Goal: Task Accomplishment & Management: Use online tool/utility

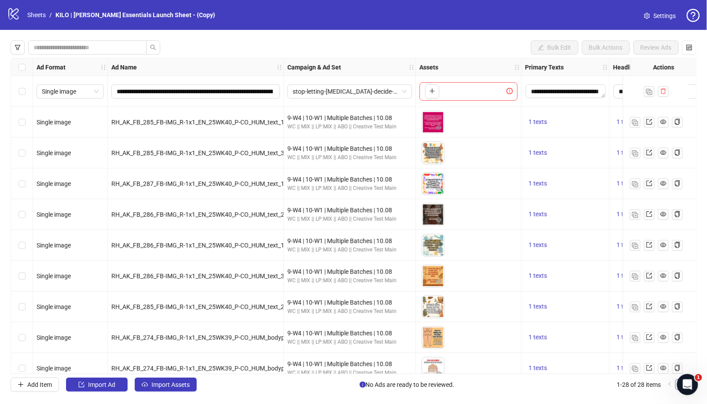
click at [373, 13] on div "logo/logo-mobile Sheets / KILO | [PERSON_NAME] Essentials Launch Sheet - {Copy}…" at bounding box center [353, 15] width 693 height 16
click at [15, 13] on icon at bounding box center [13, 13] width 10 height 11
click at [41, 15] on link "Sheets" at bounding box center [37, 15] width 22 height 10
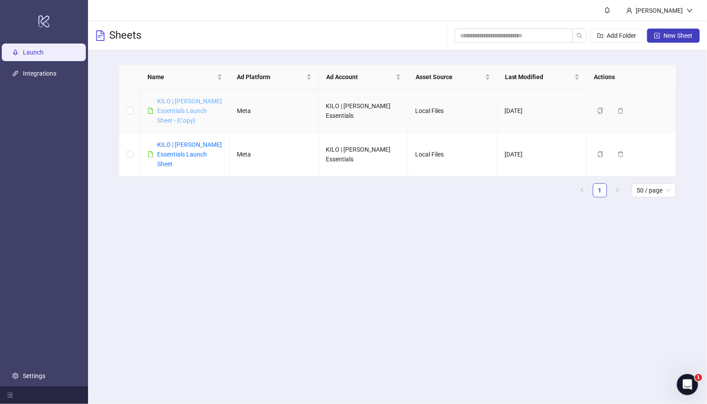
click at [188, 109] on link "KILO | [PERSON_NAME] Essentials Launch Sheet - {Copy}" at bounding box center [189, 111] width 65 height 26
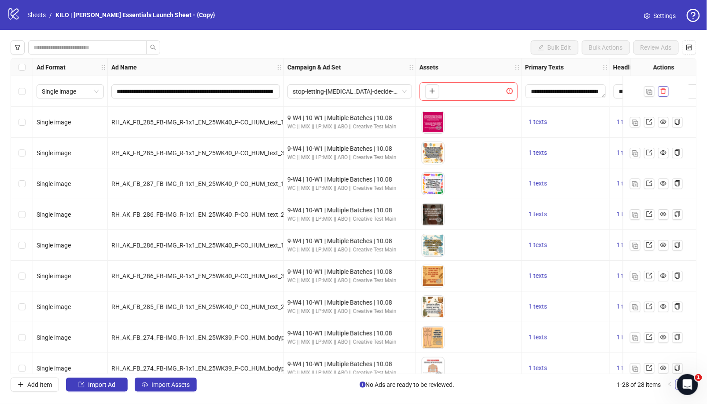
click at [661, 87] on button "button" at bounding box center [663, 91] width 11 height 11
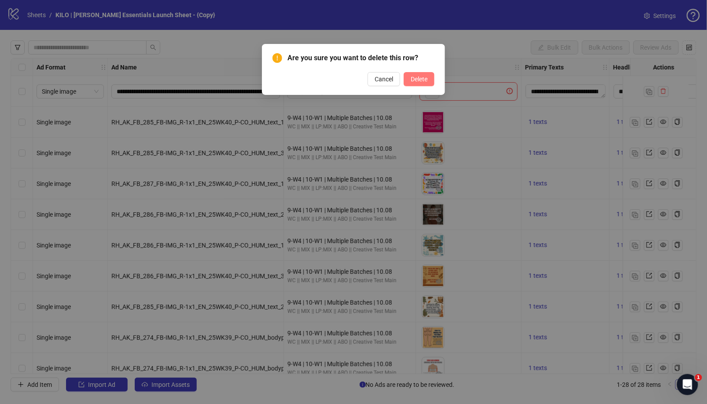
click at [430, 77] on button "Delete" at bounding box center [419, 79] width 31 height 14
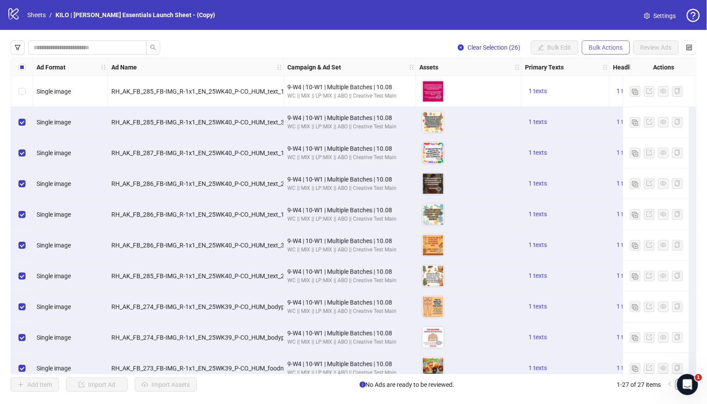
click at [600, 46] on span "Bulk Actions" at bounding box center [606, 47] width 34 height 7
click at [604, 70] on span "Delete" at bounding box center [619, 65] width 60 height 10
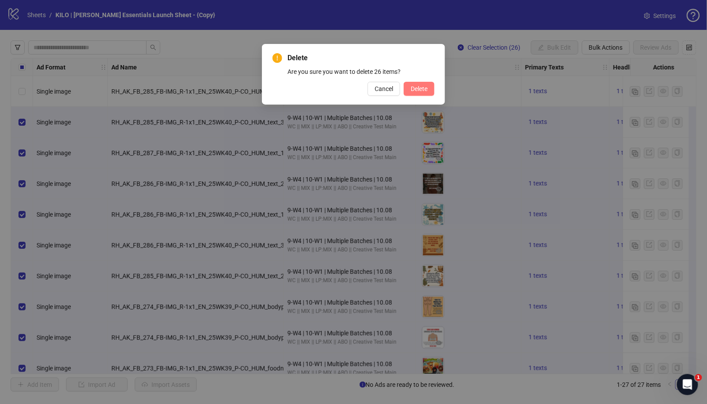
click at [429, 87] on button "Delete" at bounding box center [419, 89] width 31 height 14
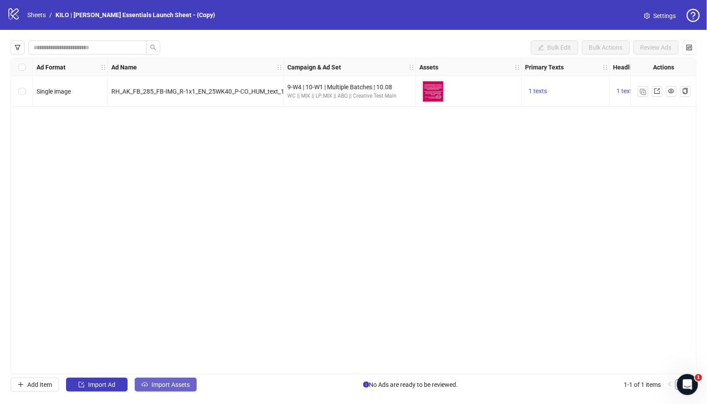
click at [158, 382] on span "Import Assets" at bounding box center [170, 385] width 38 height 7
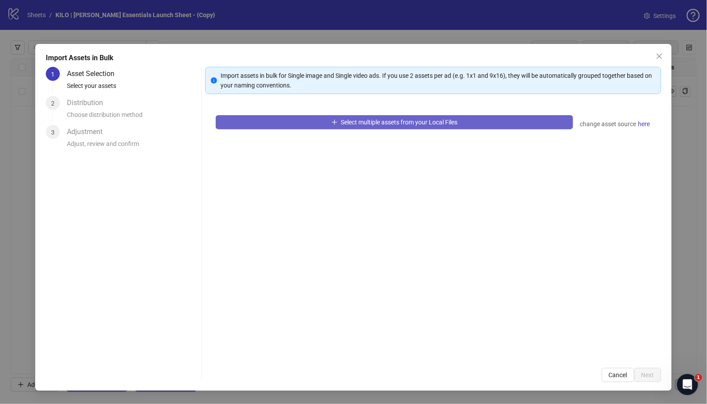
click at [336, 119] on icon "plus" at bounding box center [334, 122] width 6 height 6
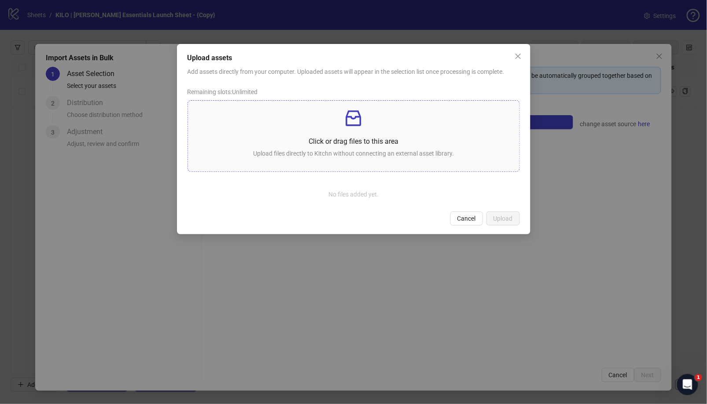
click at [352, 134] on div "Click or drag files to this area Upload files directly to Kitchn without connec…" at bounding box center [353, 136] width 317 height 57
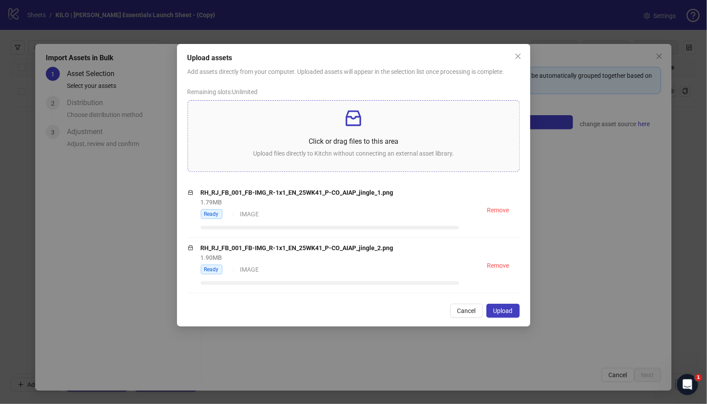
click at [408, 132] on div "Click or drag files to this area Upload files directly to Kitchn without connec…" at bounding box center [353, 136] width 317 height 57
click at [370, 139] on p "Click or drag files to this area" at bounding box center [353, 141] width 317 height 11
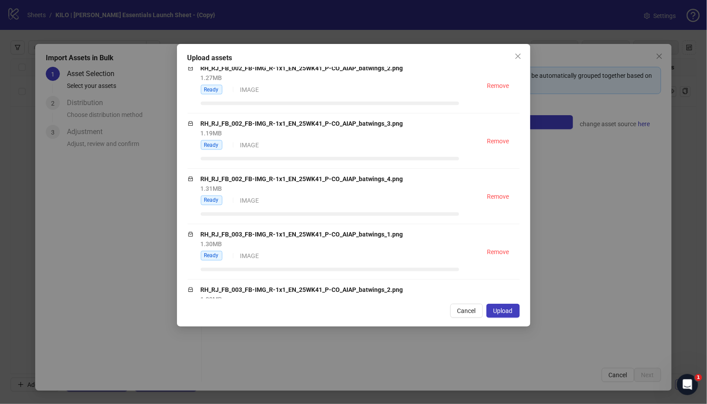
scroll to position [542, 0]
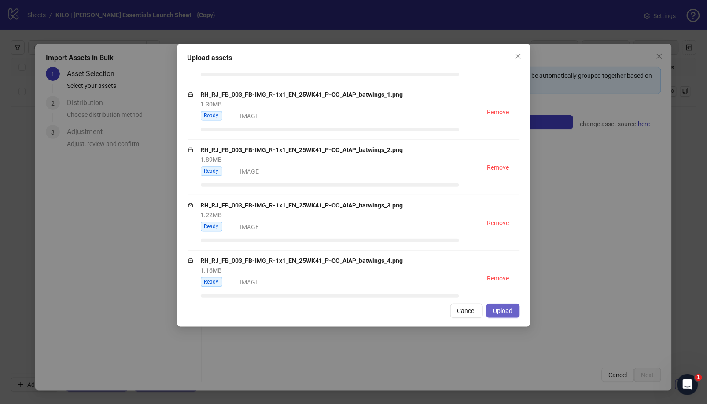
click at [508, 306] on button "Upload" at bounding box center [502, 311] width 33 height 14
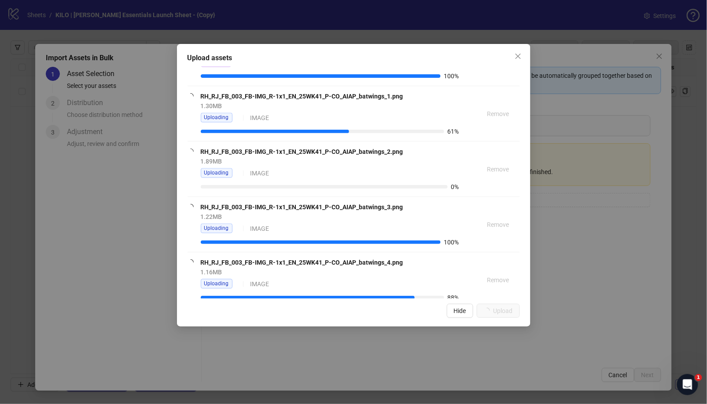
scroll to position [593, 0]
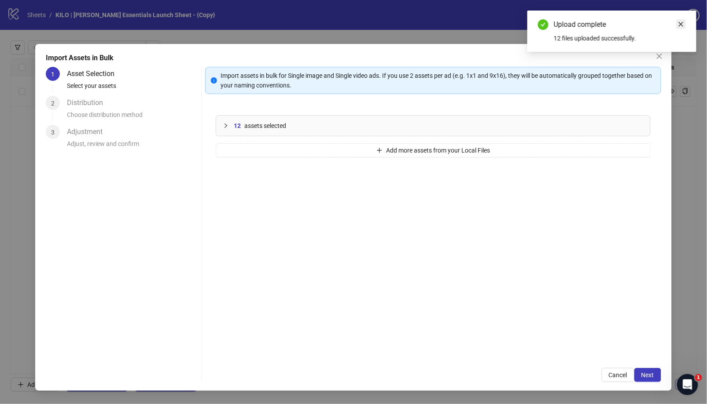
click at [683, 20] on link "Close" at bounding box center [681, 24] width 10 height 10
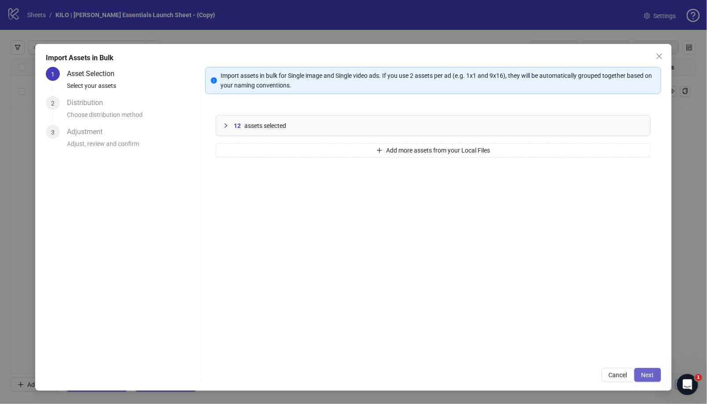
click at [642, 375] on span "Next" at bounding box center [647, 375] width 13 height 7
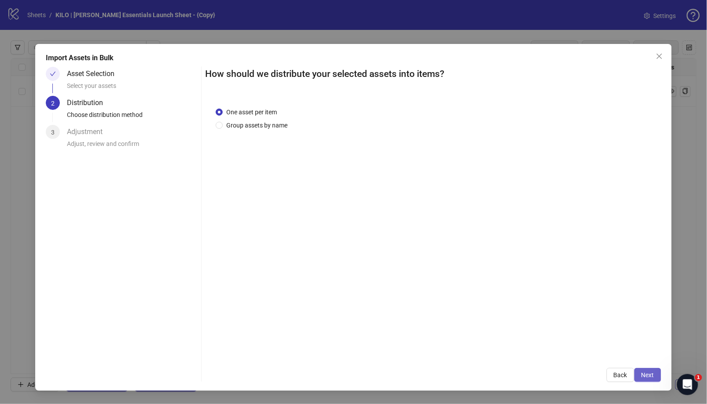
click at [655, 379] on button "Next" at bounding box center [647, 375] width 27 height 14
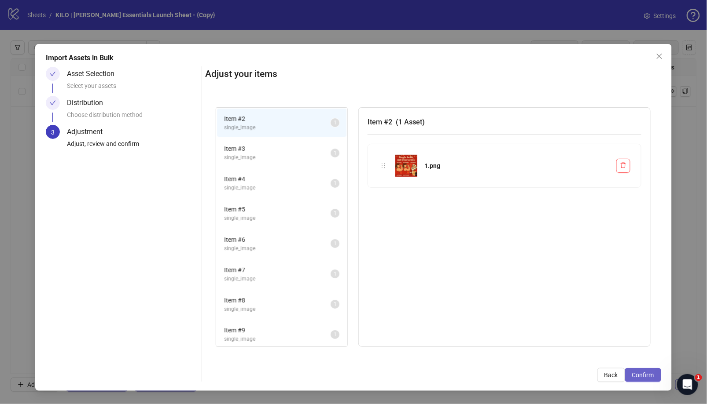
click at [643, 372] on span "Confirm" at bounding box center [643, 375] width 22 height 7
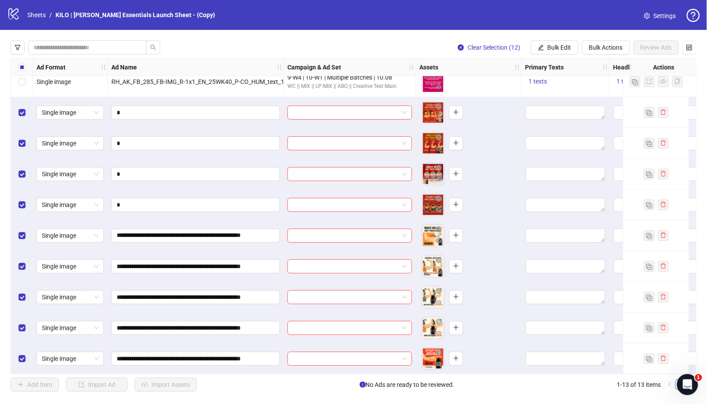
scroll to position [0, 0]
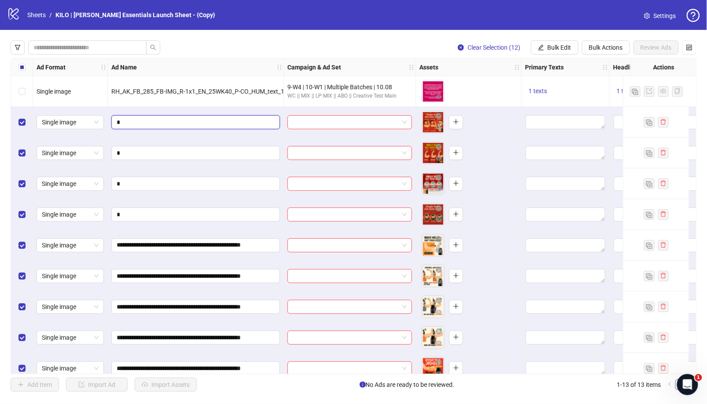
click at [168, 121] on input "*" at bounding box center [195, 123] width 156 height 10
paste input "**********"
type input "**********"
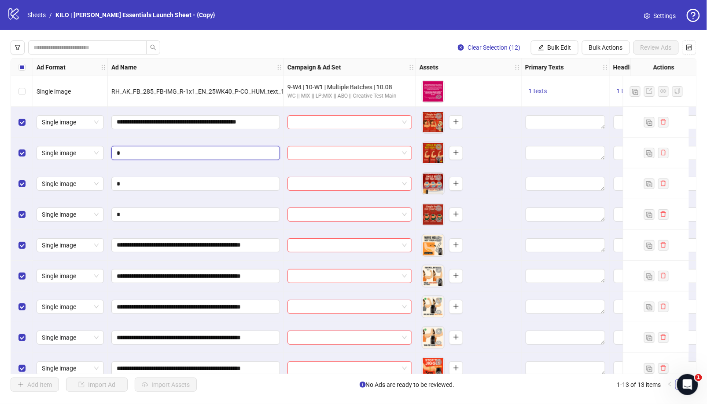
click at [223, 149] on input "*" at bounding box center [195, 153] width 156 height 10
paste input "**********"
click at [261, 152] on input "**********" at bounding box center [195, 153] width 157 height 10
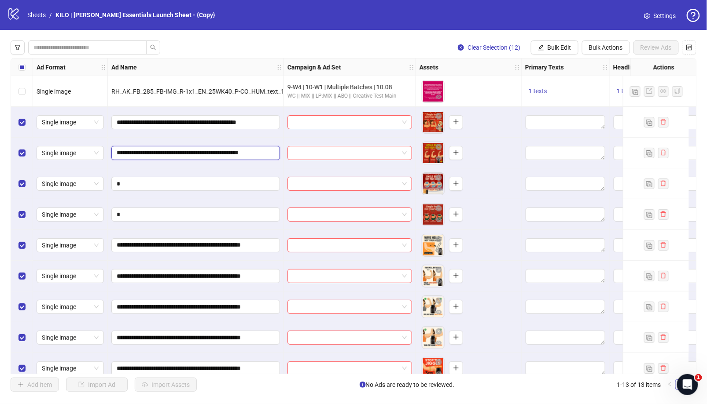
type input "**********"
click at [231, 182] on input "*" at bounding box center [195, 184] width 156 height 10
paste input "**********"
type input "**********"
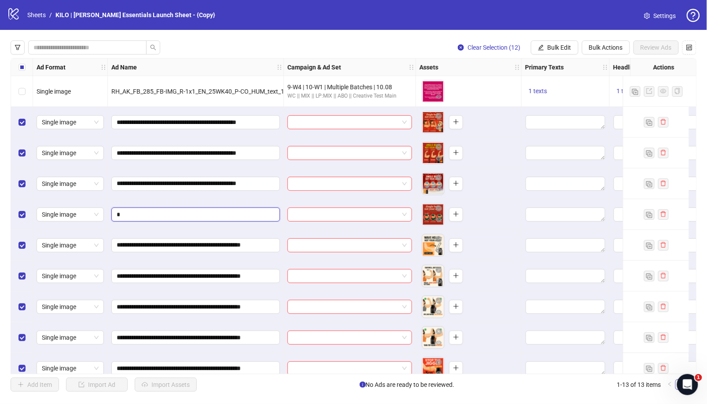
click at [197, 215] on input "*" at bounding box center [195, 215] width 156 height 10
paste input "**********"
type input "**********"
click at [367, 125] on input "search" at bounding box center [346, 122] width 106 height 13
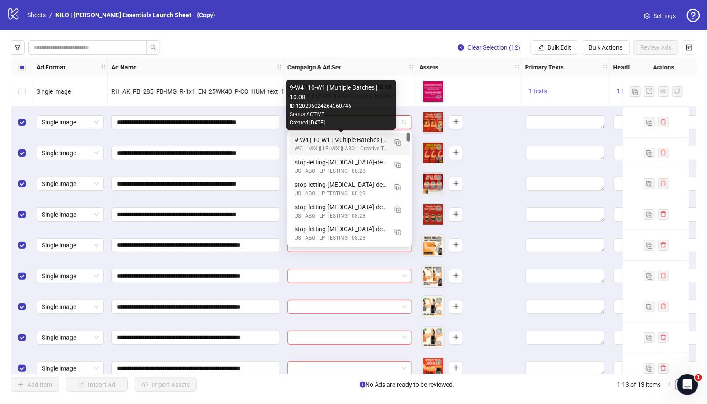
click at [355, 141] on div "9-W4 | 10-W1 | Multiple Batches | 10.08" at bounding box center [340, 140] width 93 height 10
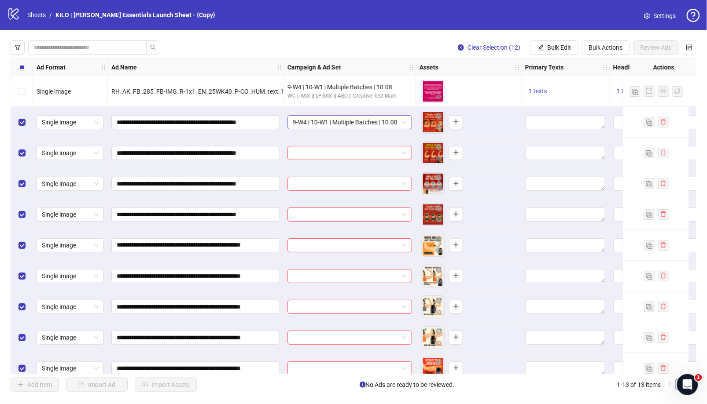
click at [404, 126] on span "9-W4 | 10-W1 | Multiple Batches | 10.08" at bounding box center [350, 122] width 114 height 13
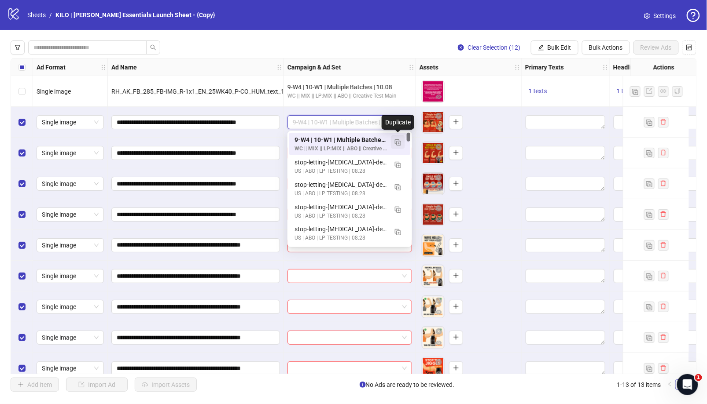
click at [400, 144] on img "button" at bounding box center [398, 143] width 6 height 6
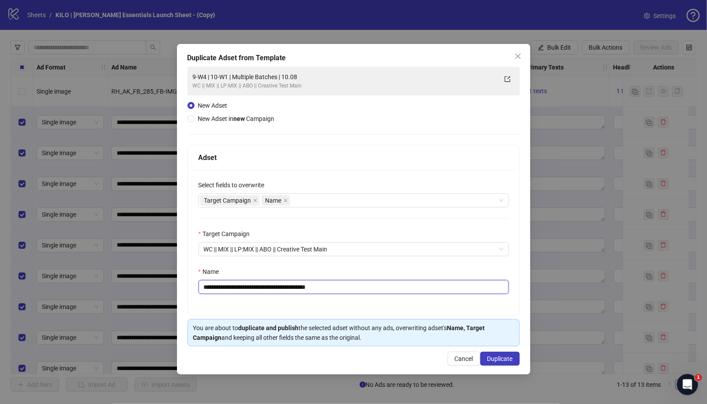
click at [207, 287] on input "**********" at bounding box center [353, 287] width 310 height 14
click at [221, 287] on input "**********" at bounding box center [353, 287] width 310 height 14
click at [349, 289] on input "**********" at bounding box center [353, 287] width 310 height 14
click at [233, 286] on input "**********" at bounding box center [353, 287] width 310 height 14
click at [243, 287] on input "**********" at bounding box center [353, 287] width 310 height 14
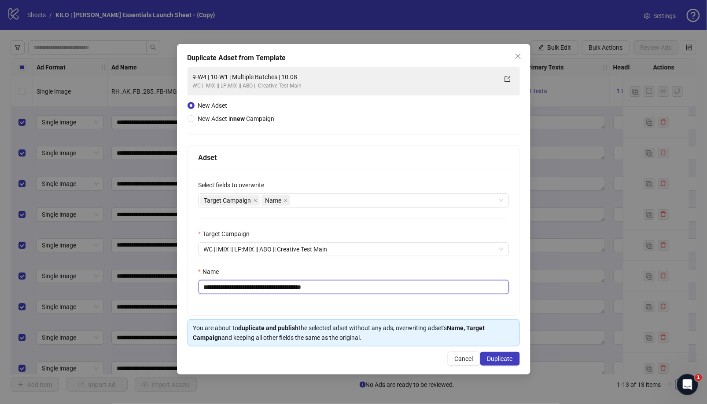
type input "**********"
click at [501, 358] on span "Duplicate" at bounding box center [500, 359] width 26 height 7
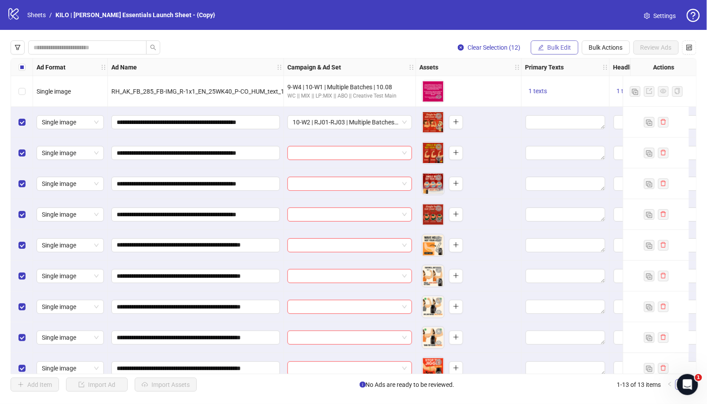
click at [565, 46] on span "Bulk Edit" at bounding box center [559, 47] width 24 height 7
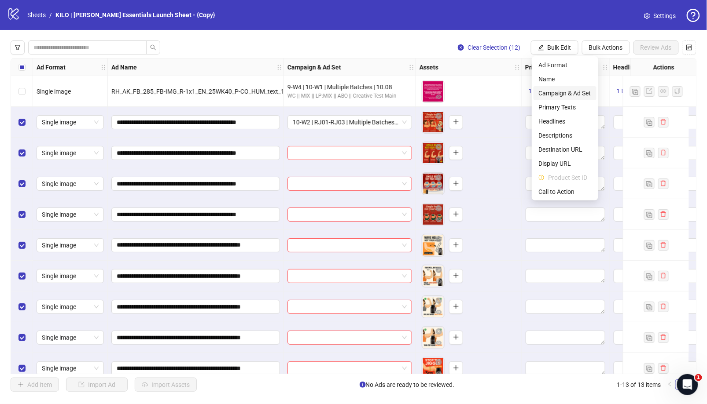
click at [574, 92] on span "Campaign & Ad Set" at bounding box center [565, 93] width 52 height 10
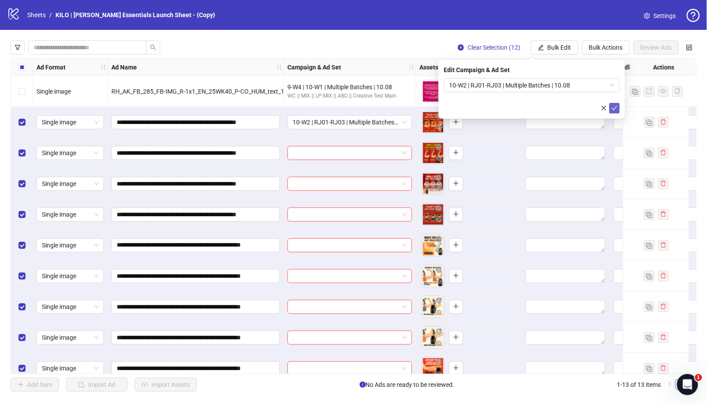
click at [615, 110] on icon "check" at bounding box center [614, 108] width 6 height 6
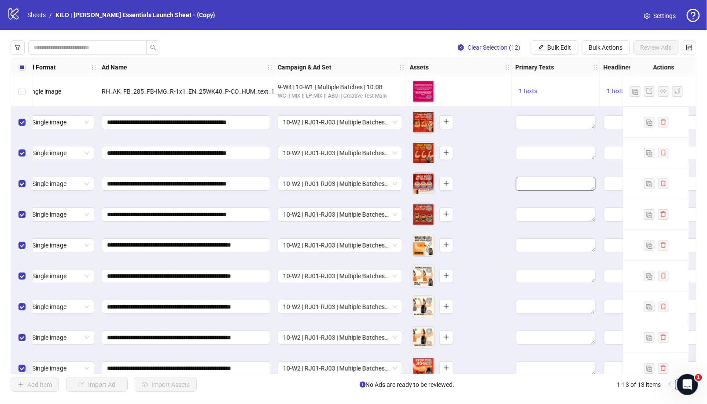
scroll to position [0, 0]
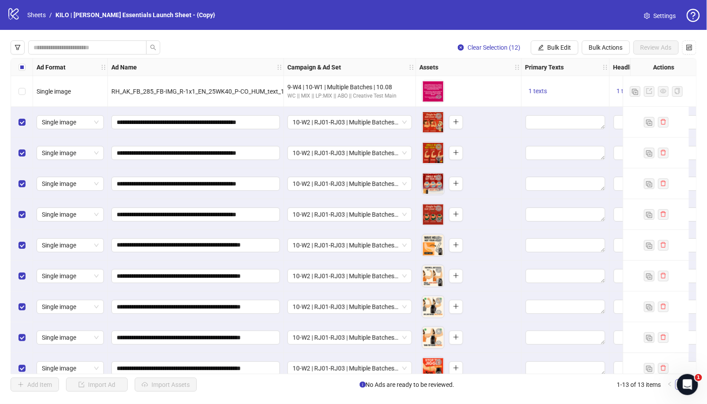
click at [17, 91] on div "Select row 1" at bounding box center [22, 91] width 22 height 31
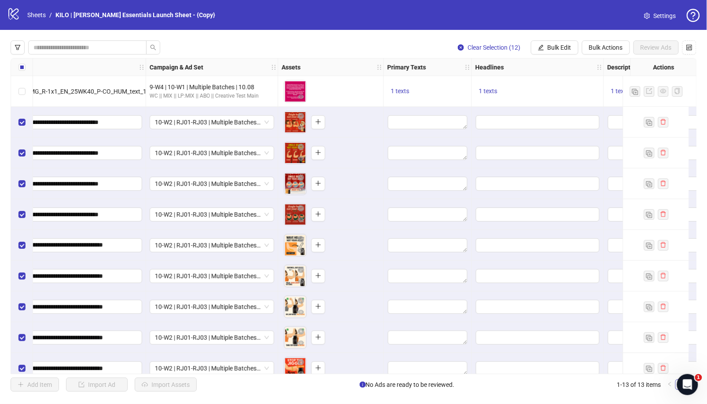
scroll to position [0, 199]
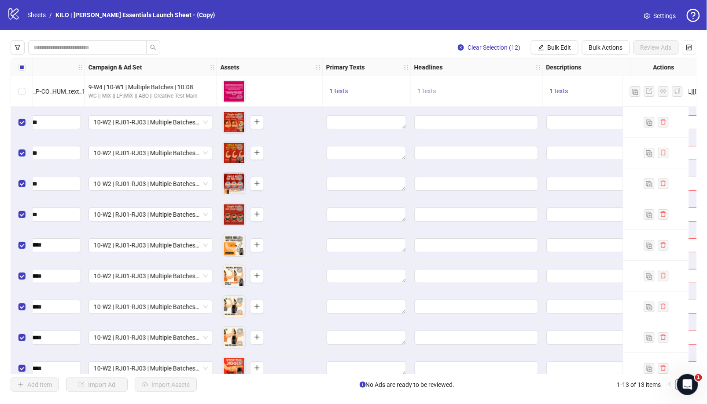
click at [431, 88] on span "1 texts" at bounding box center [427, 91] width 18 height 7
drag, startPoint x: 526, startPoint y: 89, endPoint x: 485, endPoint y: 81, distance: 42.6
click at [485, 81] on div "Lose Stubborn Fat [DATE]" at bounding box center [515, 82] width 73 height 10
copy div "Lose Stubborn Fat [DATE]"
click at [426, 124] on input "Edit values" at bounding box center [477, 122] width 124 height 14
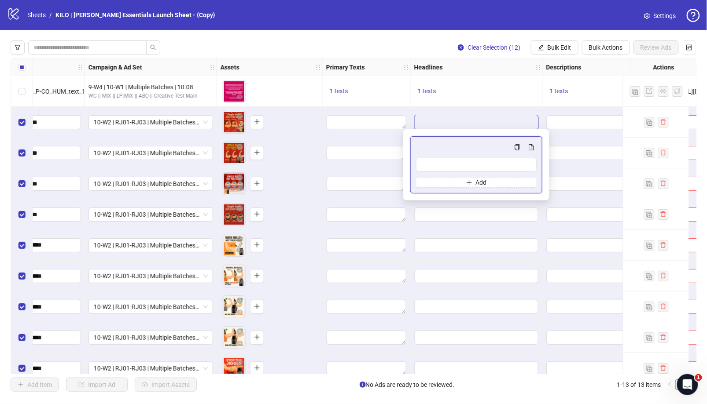
type input "**********"
click at [521, 100] on div "1 texts" at bounding box center [477, 91] width 132 height 31
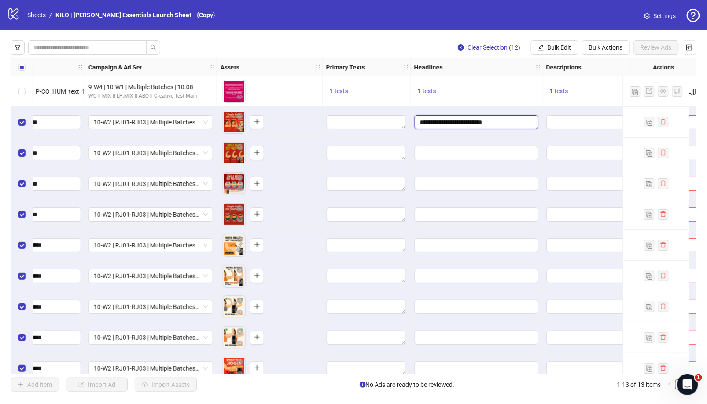
click at [521, 122] on input "**********" at bounding box center [477, 122] width 124 height 14
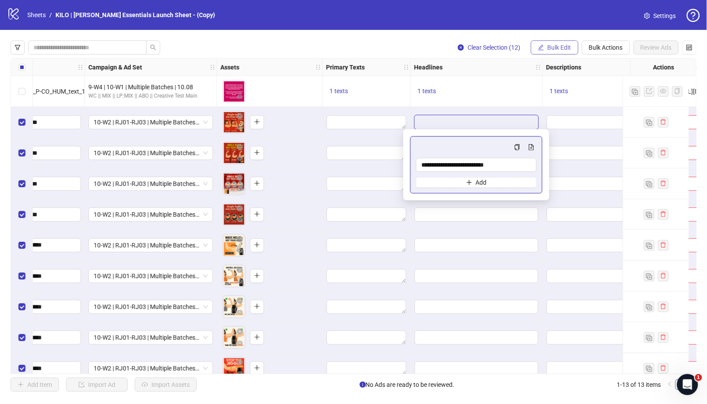
click at [559, 52] on button "Bulk Edit" at bounding box center [555, 47] width 48 height 14
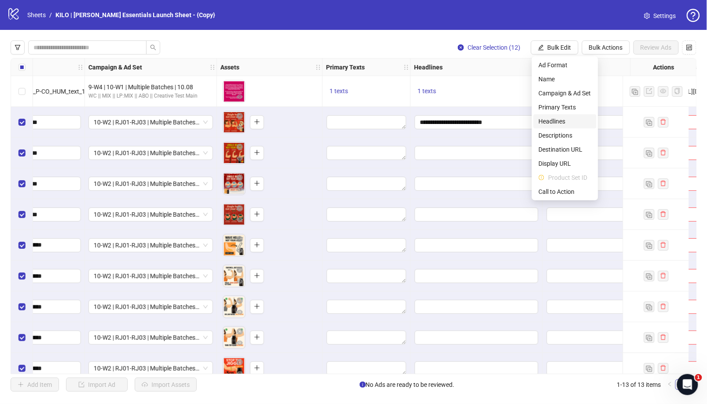
click at [565, 121] on span "Headlines" at bounding box center [565, 122] width 52 height 10
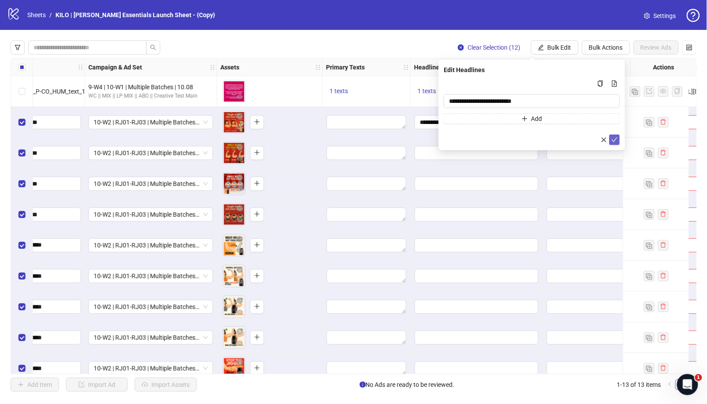
click at [614, 139] on icon "check" at bounding box center [614, 140] width 6 height 6
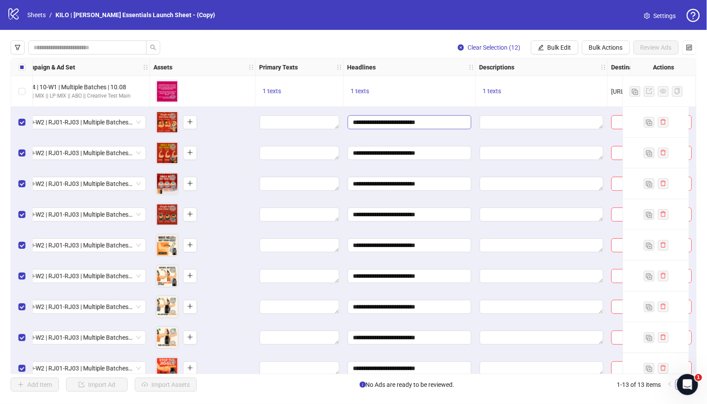
scroll to position [0, 331]
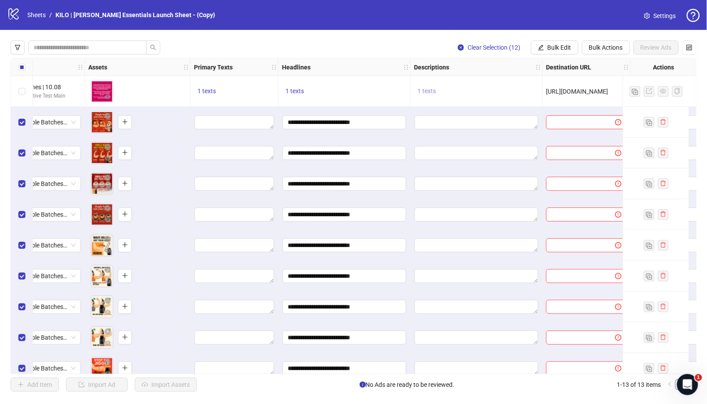
click at [429, 88] on span "1 texts" at bounding box center [427, 91] width 18 height 7
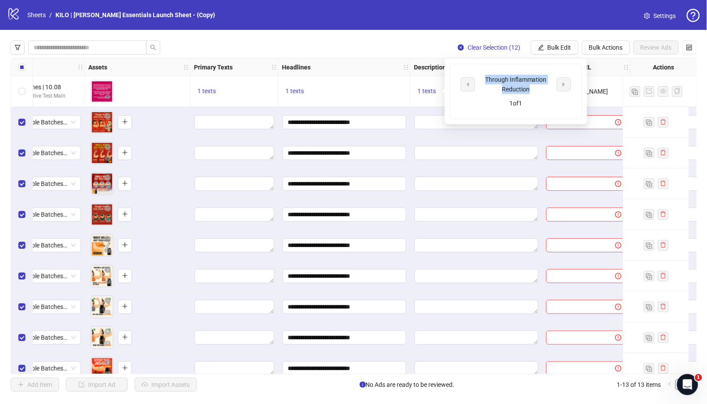
drag, startPoint x: 532, startPoint y: 91, endPoint x: 485, endPoint y: 77, distance: 48.7
click at [485, 77] on div "Through Inflammation Reduction" at bounding box center [515, 84] width 73 height 19
click at [438, 130] on div at bounding box center [477, 122] width 132 height 31
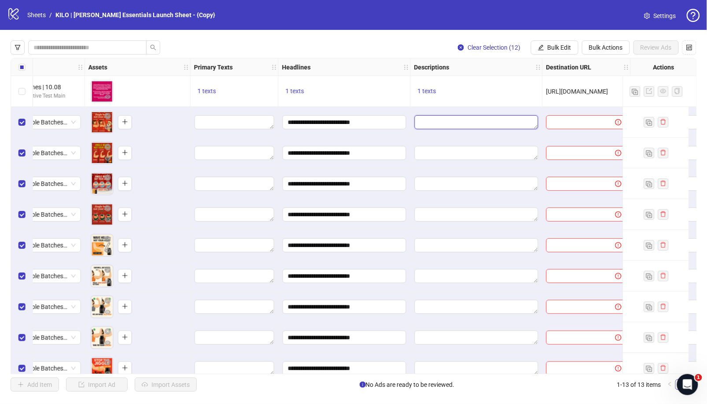
click at [436, 119] on textarea "Edit values" at bounding box center [477, 122] width 124 height 14
click at [485, 125] on textarea "**********" at bounding box center [477, 122] width 124 height 14
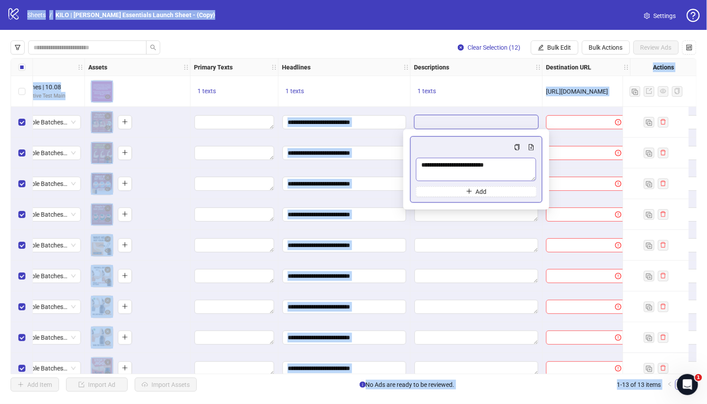
click at [514, 166] on textarea "**********" at bounding box center [476, 169] width 120 height 23
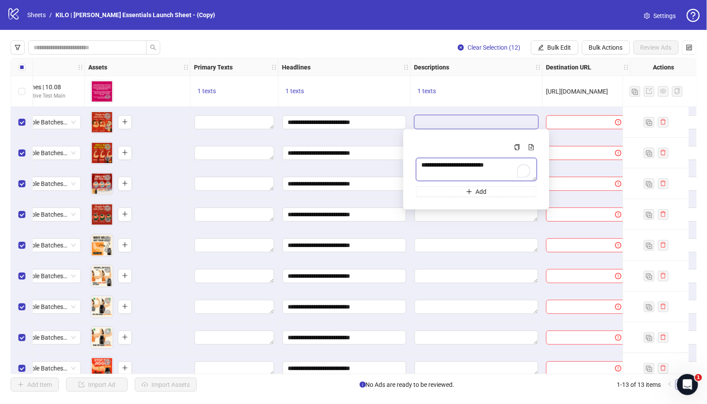
paste textarea "To enrich screen reader interactions, please activate Accessibility in Grammarl…"
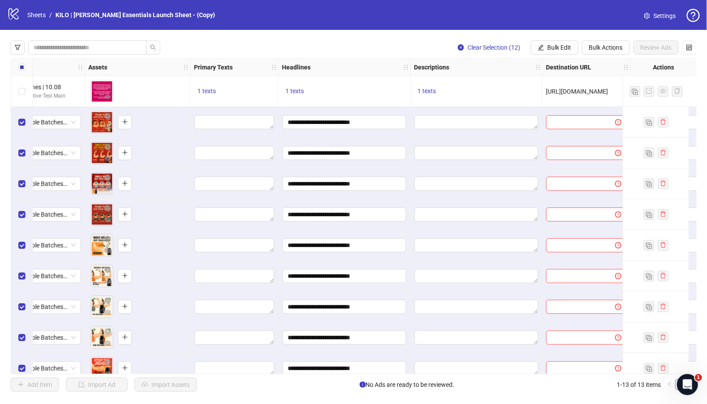
click at [457, 82] on div "1 texts" at bounding box center [477, 91] width 132 height 31
click at [430, 94] on span "1 texts" at bounding box center [427, 91] width 18 height 7
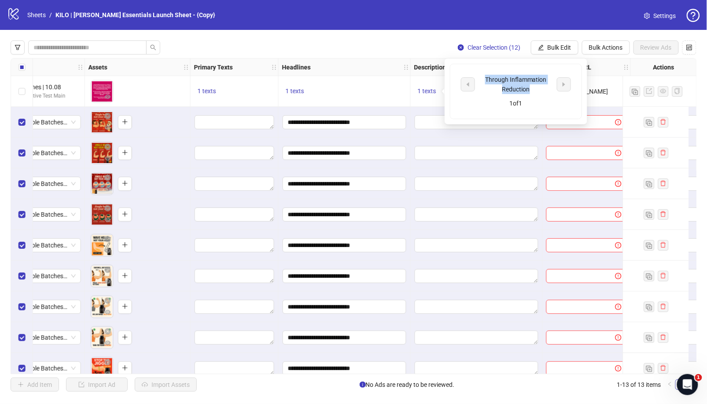
drag, startPoint x: 533, startPoint y: 88, endPoint x: 486, endPoint y: 80, distance: 46.9
click at [486, 80] on div "Through Inflammation Reduction" at bounding box center [515, 84] width 73 height 19
copy div "Through Inflammation Reduction"
click at [478, 133] on div at bounding box center [477, 122] width 132 height 31
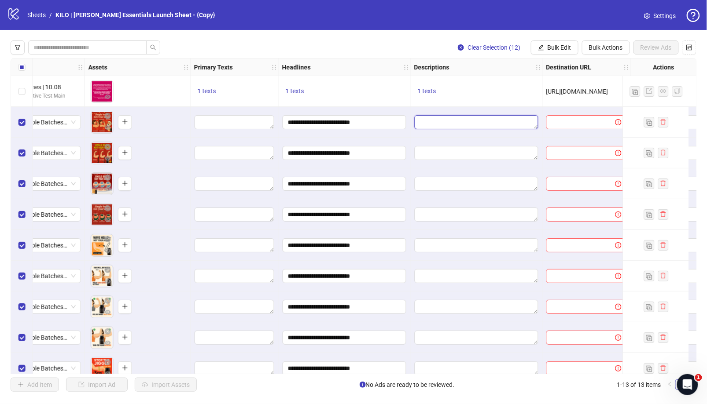
click at [455, 118] on textarea "Edit values" at bounding box center [477, 122] width 124 height 14
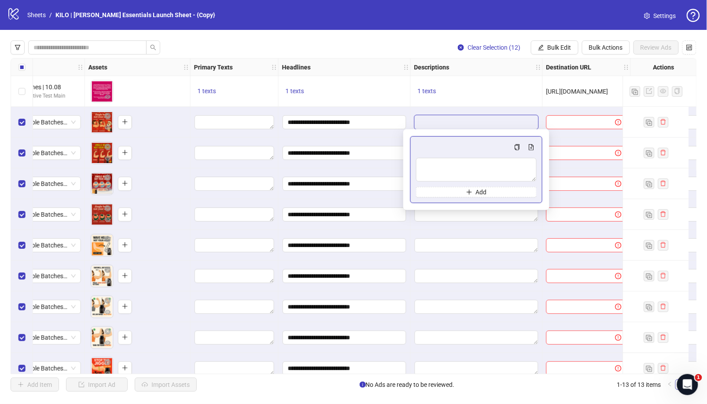
type textarea "**********"
click at [469, 92] on div "1 texts" at bounding box center [476, 91] width 125 height 11
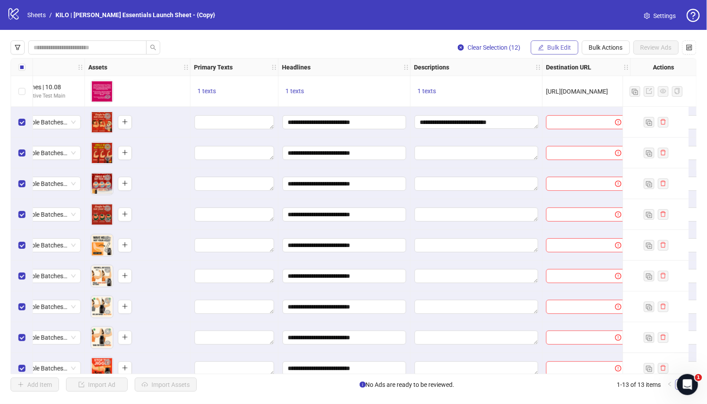
click at [565, 44] on span "Bulk Edit" at bounding box center [559, 47] width 24 height 7
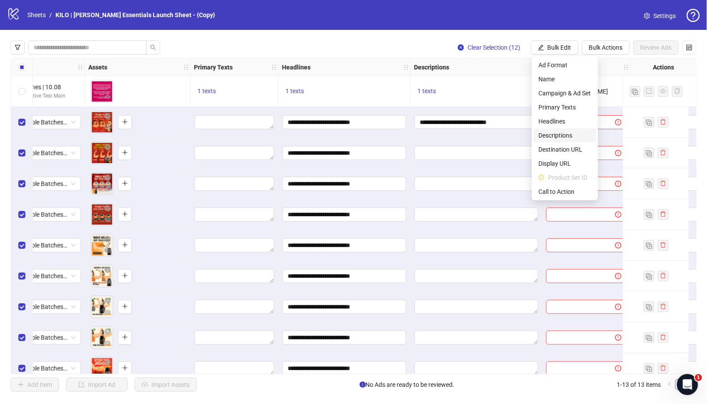
click at [562, 130] on li "Descriptions" at bounding box center [564, 136] width 63 height 14
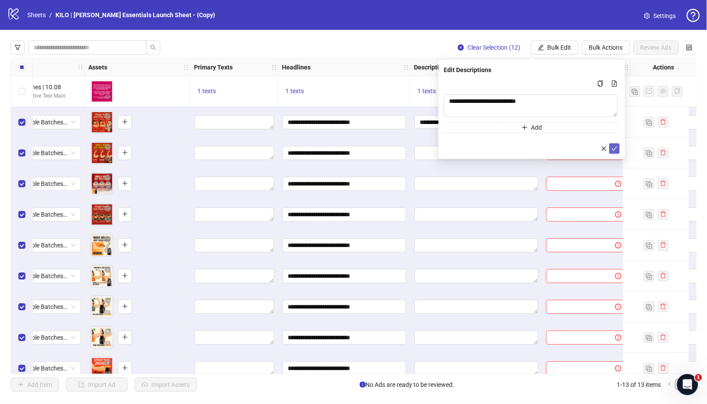
click at [612, 150] on icon "check" at bounding box center [614, 149] width 6 height 6
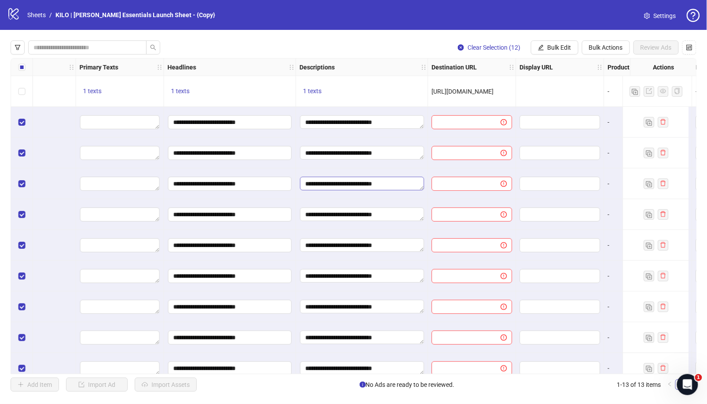
scroll to position [0, 464]
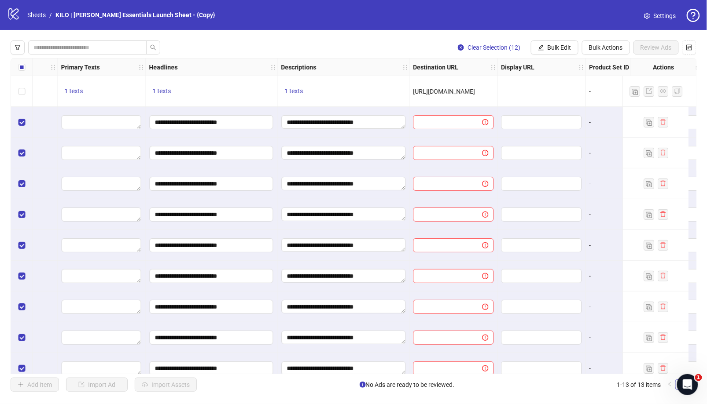
click at [468, 91] on span "[URL][DOMAIN_NAME]" at bounding box center [444, 91] width 62 height 7
click at [475, 93] on span "[URL][DOMAIN_NAME]" at bounding box center [444, 91] width 62 height 7
click at [465, 125] on input "text" at bounding box center [444, 123] width 51 height 10
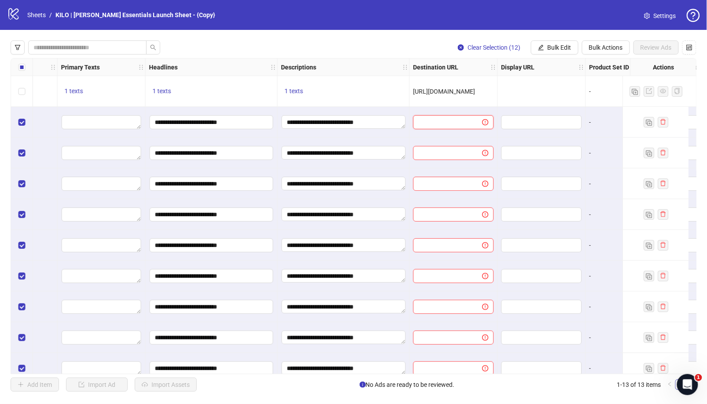
paste input "**********"
type input "**********"
click at [546, 49] on button "Bulk Edit" at bounding box center [555, 47] width 48 height 14
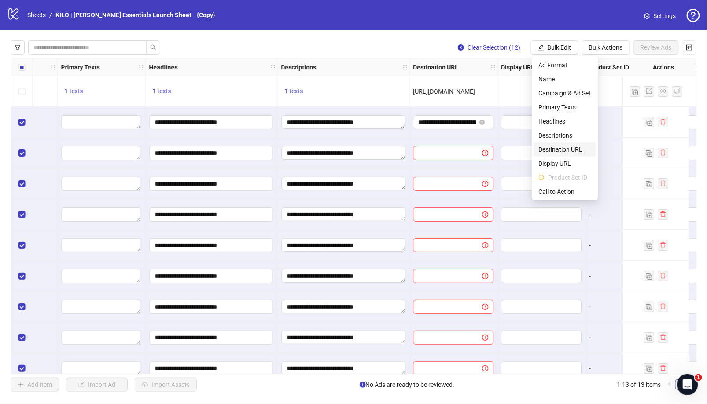
click at [568, 153] on span "Destination URL" at bounding box center [565, 150] width 52 height 10
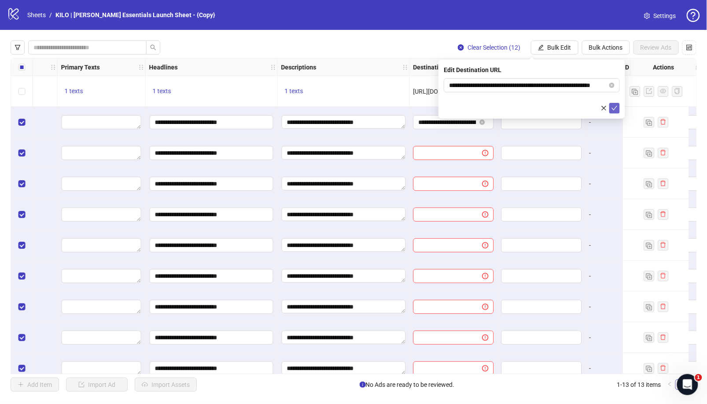
click at [616, 107] on icon "check" at bounding box center [615, 108] width 6 height 4
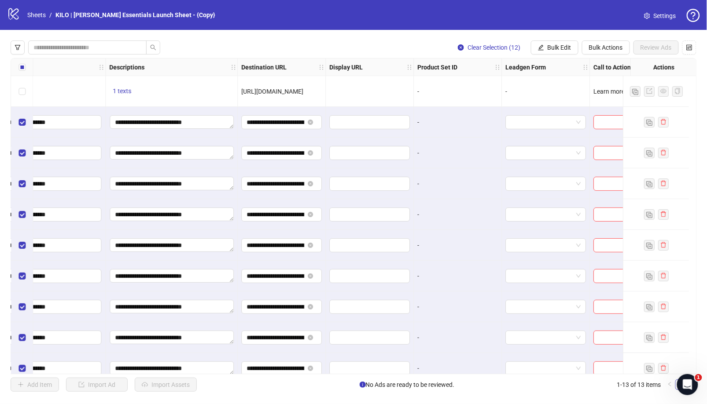
scroll to position [0, 673]
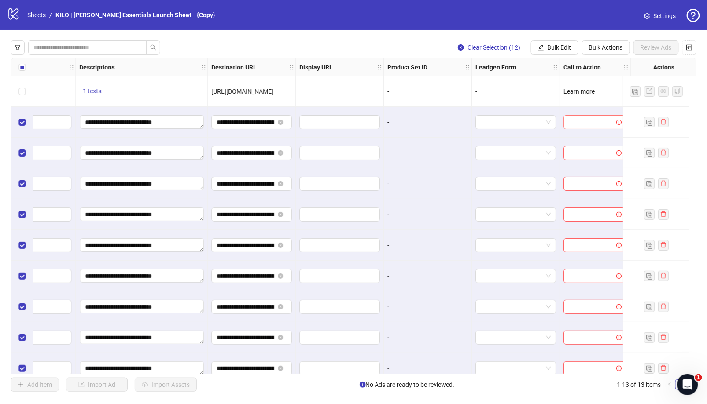
click at [582, 124] on input "search" at bounding box center [591, 122] width 44 height 13
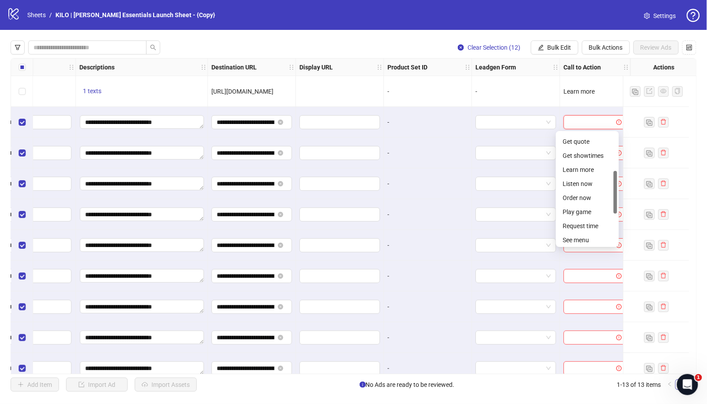
scroll to position [100, 0]
click at [588, 166] on div "Learn more" at bounding box center [587, 167] width 49 height 10
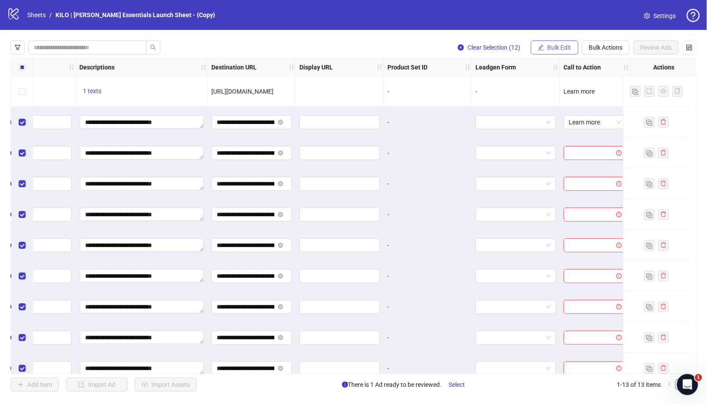
click at [563, 50] on span "Bulk Edit" at bounding box center [559, 47] width 24 height 7
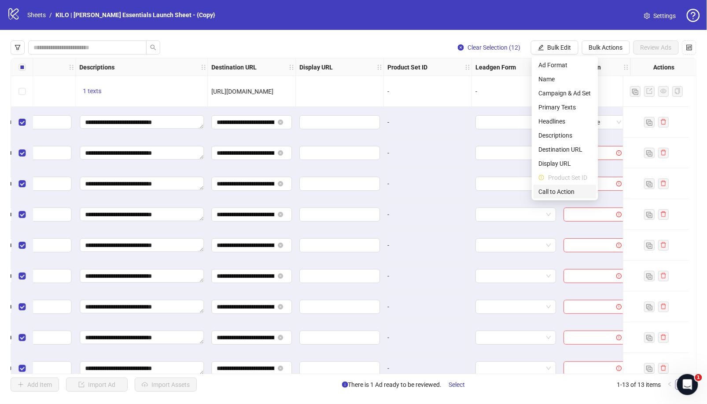
click at [560, 193] on span "Call to Action" at bounding box center [565, 192] width 52 height 10
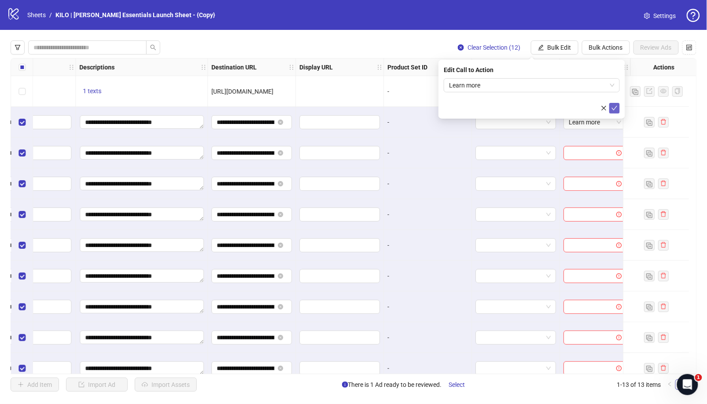
click at [614, 108] on icon "check" at bounding box center [615, 108] width 6 height 4
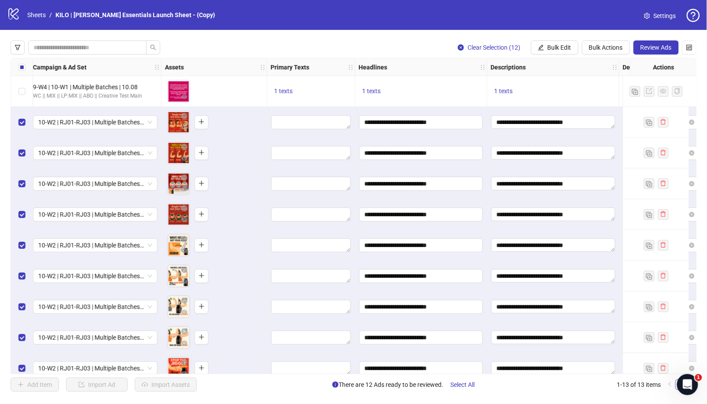
scroll to position [0, 261]
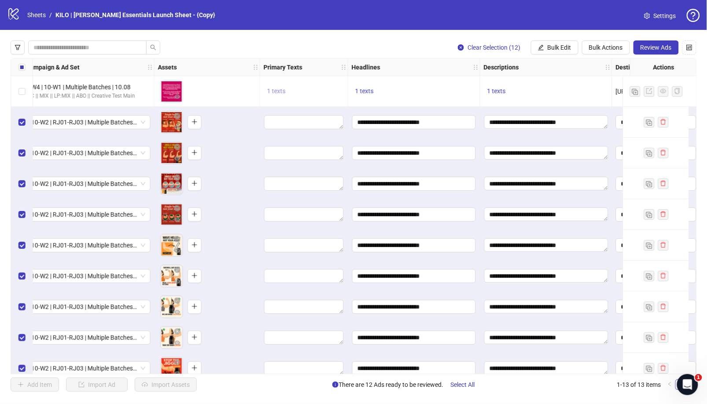
click at [275, 89] on span "1 texts" at bounding box center [276, 91] width 18 height 7
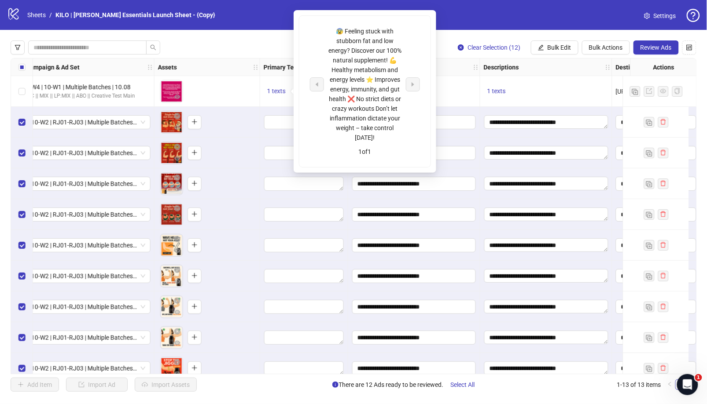
click at [376, 140] on div "😰 Feeling stuck with stubborn fat and low energy? Discover our 100% natural sup…" at bounding box center [364, 84] width 73 height 116
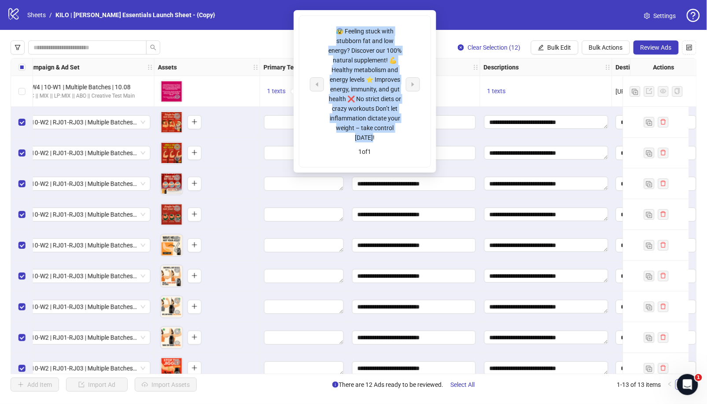
drag, startPoint x: 378, startPoint y: 138, endPoint x: 338, endPoint y: 29, distance: 115.7
click at [338, 29] on div "😰 Feeling stuck with stubborn fat and low energy? Discover our 100% natural sup…" at bounding box center [364, 84] width 73 height 116
copy div "😰 Feeling stuck with stubborn fat and low energy? Discover our 100% natural sup…"
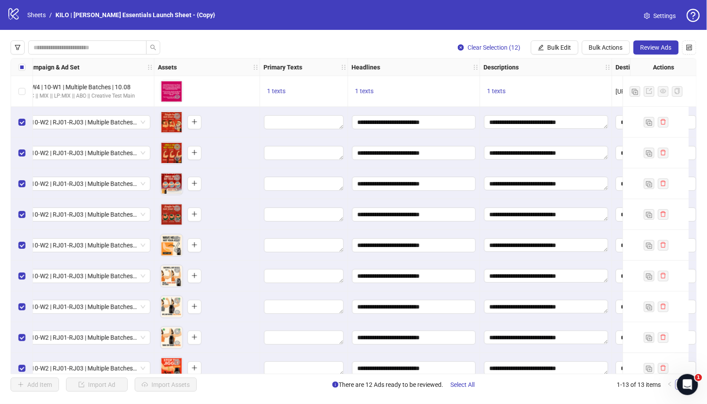
click at [235, 118] on div "To pick up a draggable item, press the space bar. While dragging, use the arrow…" at bounding box center [207, 122] width 98 height 27
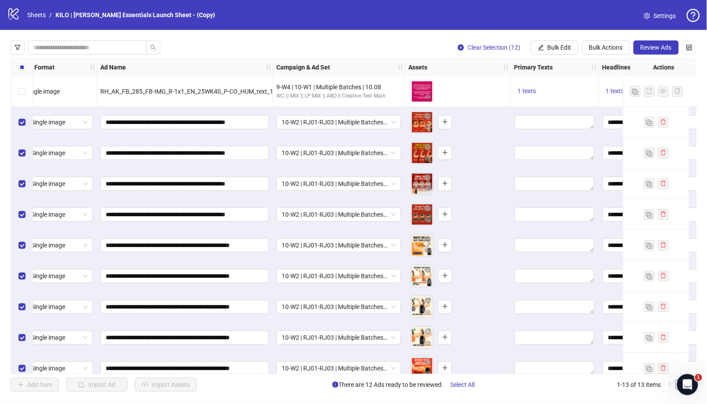
scroll to position [0, 0]
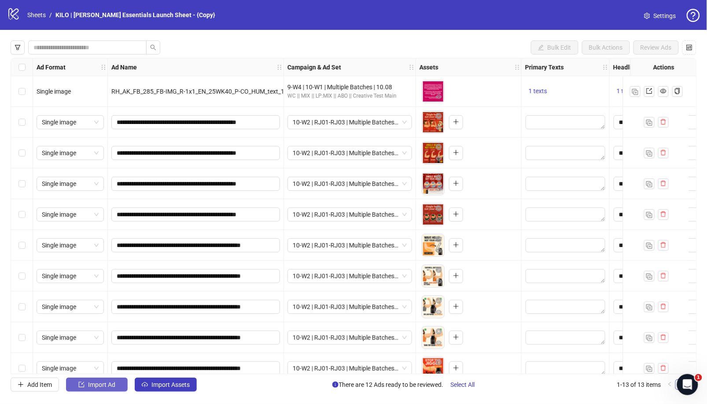
click at [103, 385] on span "Import Ad" at bounding box center [101, 385] width 27 height 7
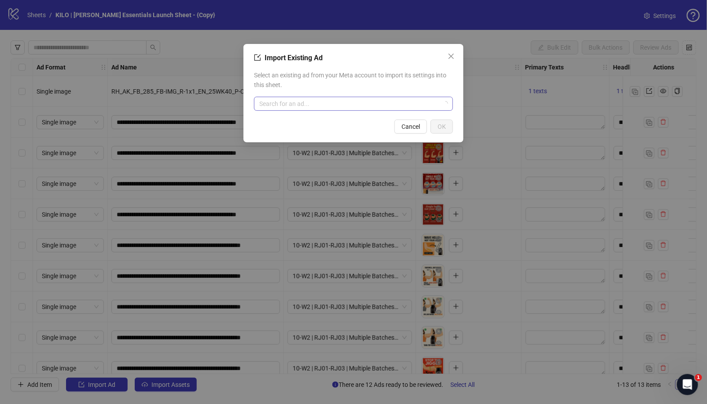
click at [286, 106] on input "search" at bounding box center [349, 103] width 180 height 13
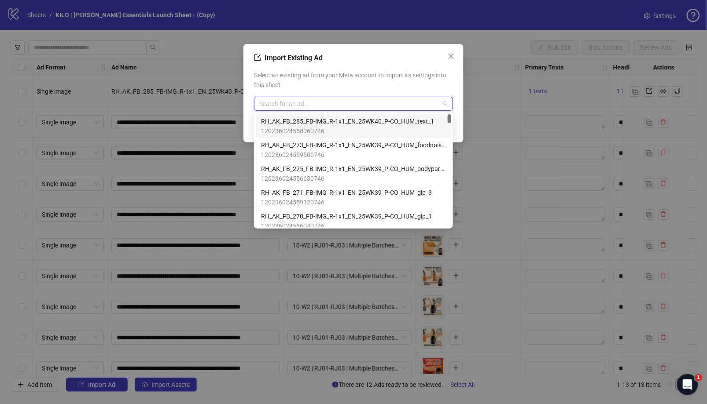
click at [342, 123] on span "RH_AK_FB_285_FB-IMG_R-1x1_EN_25WK40_P-CO_HUM_text_1" at bounding box center [347, 122] width 173 height 10
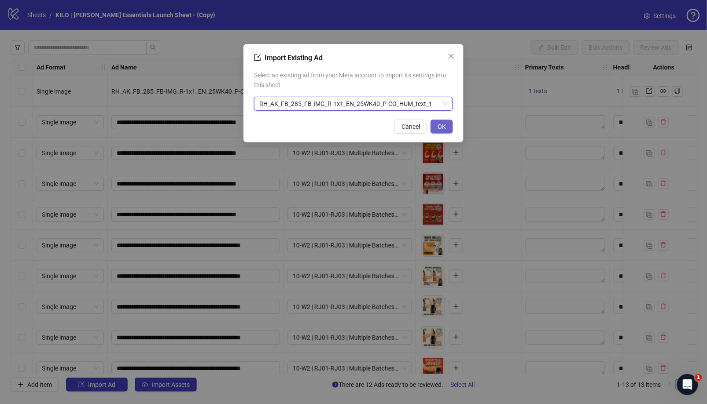
click at [440, 132] on button "OK" at bounding box center [441, 127] width 22 height 14
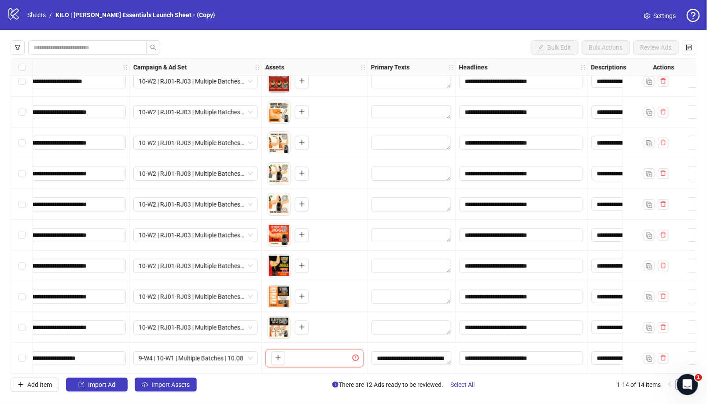
scroll to position [136, 179]
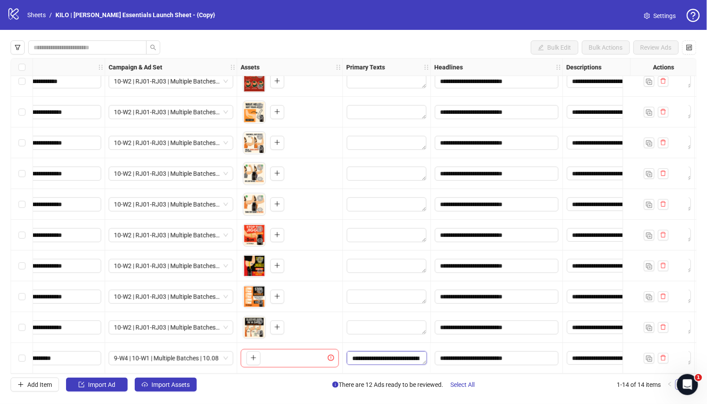
click at [396, 352] on textarea "**********" at bounding box center [387, 359] width 80 height 14
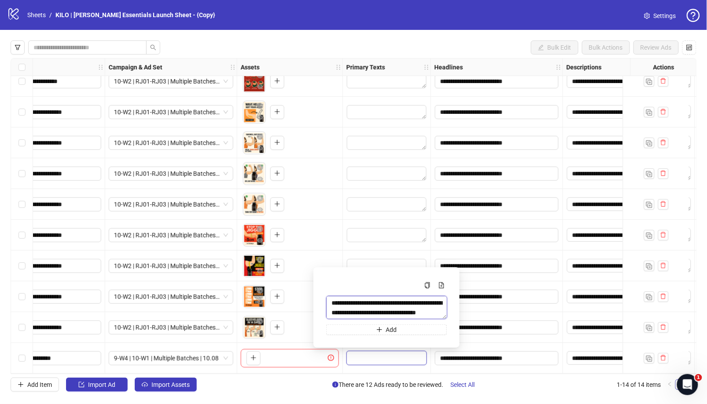
click at [418, 313] on textarea "**********" at bounding box center [386, 307] width 121 height 23
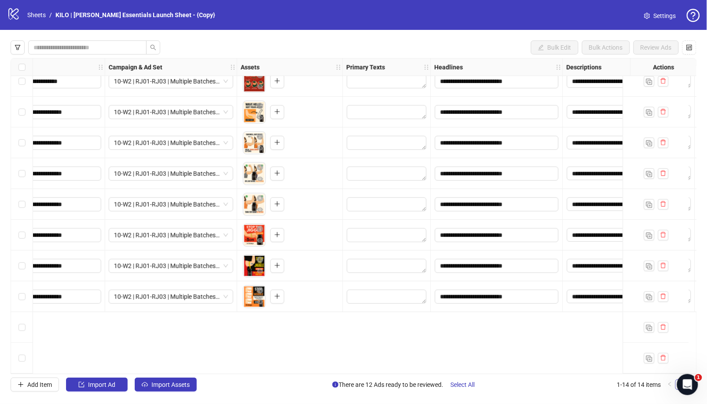
scroll to position [0, 179]
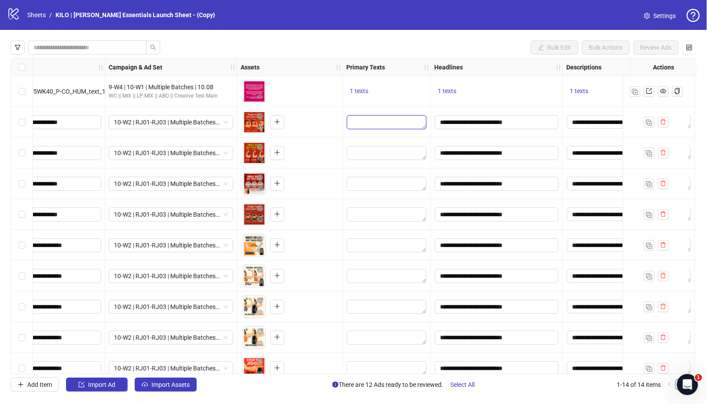
click at [364, 122] on textarea "Edit values" at bounding box center [387, 122] width 80 height 14
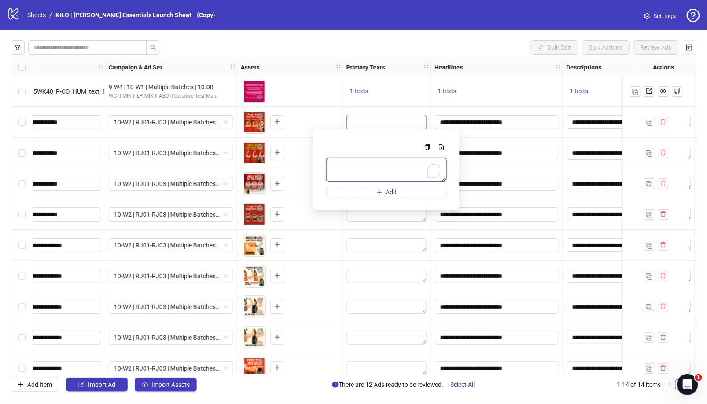
click at [368, 170] on textarea "To enrich screen reader interactions, please activate Accessibility in Grammarl…" at bounding box center [386, 170] width 121 height 24
paste textarea "**********"
type textarea "**********"
click at [325, 226] on div "To pick up a draggable item, press the space bar. While dragging, use the arrow…" at bounding box center [290, 214] width 98 height 27
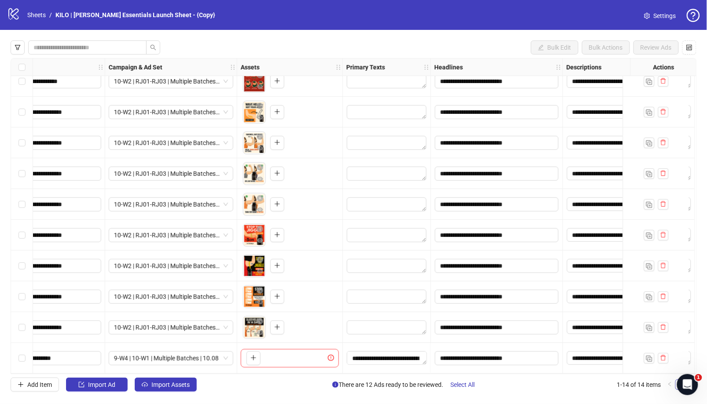
scroll to position [136, 0]
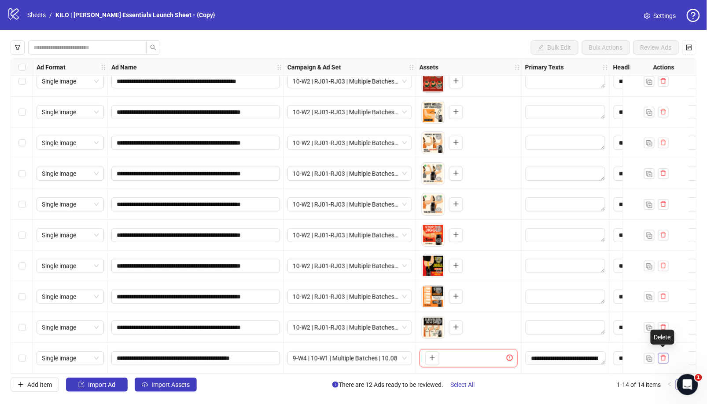
click at [666, 354] on button "button" at bounding box center [663, 358] width 11 height 11
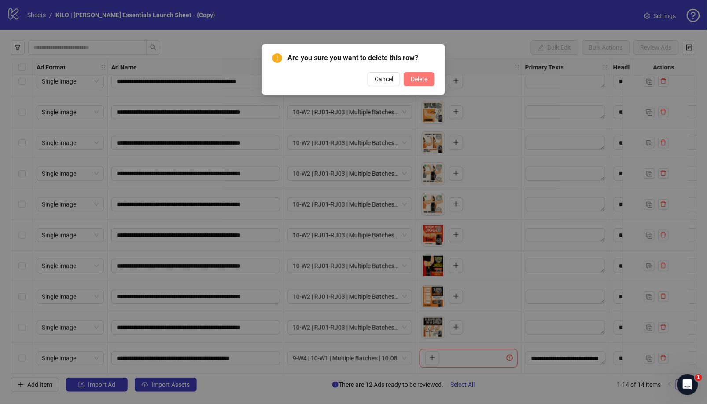
click at [430, 79] on button "Delete" at bounding box center [419, 79] width 31 height 14
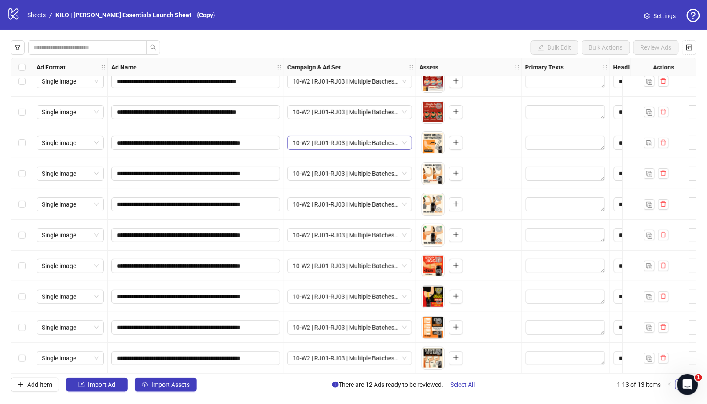
scroll to position [0, 0]
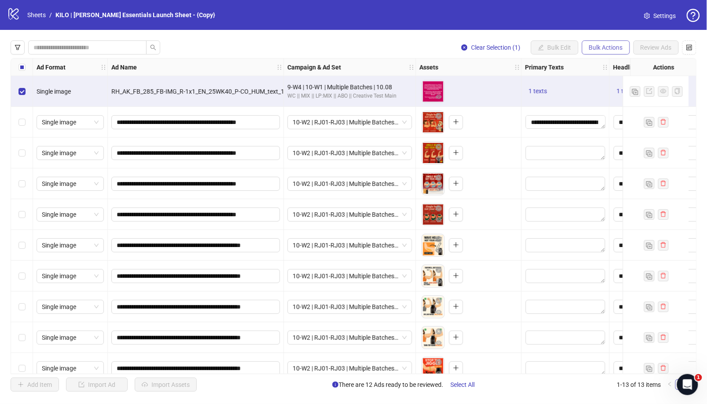
click at [606, 54] on button "Bulk Actions" at bounding box center [606, 47] width 48 height 14
click at [599, 65] on span "Delete" at bounding box center [619, 65] width 60 height 10
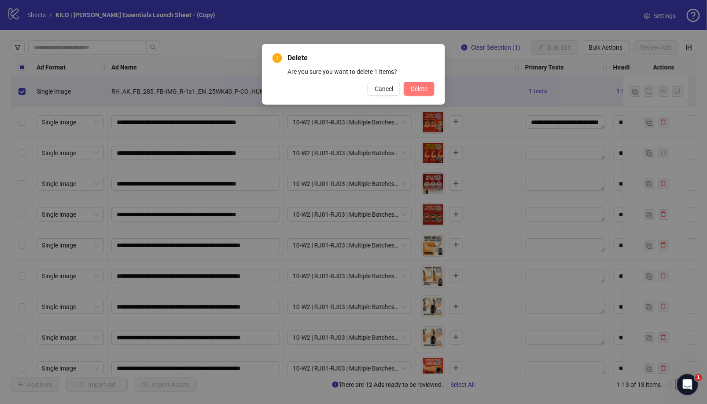
click at [415, 89] on span "Delete" at bounding box center [419, 88] width 17 height 7
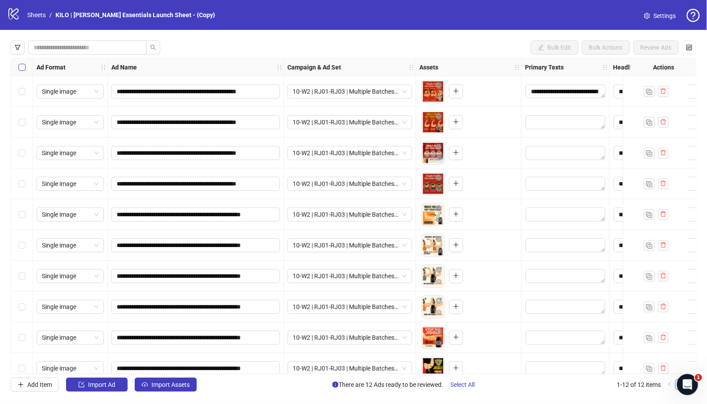
click at [24, 62] on label "Select all rows" at bounding box center [21, 67] width 7 height 10
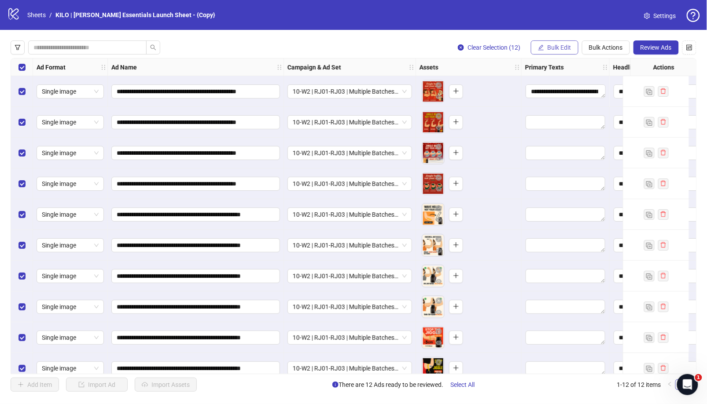
click at [553, 48] on span "Bulk Edit" at bounding box center [559, 47] width 24 height 7
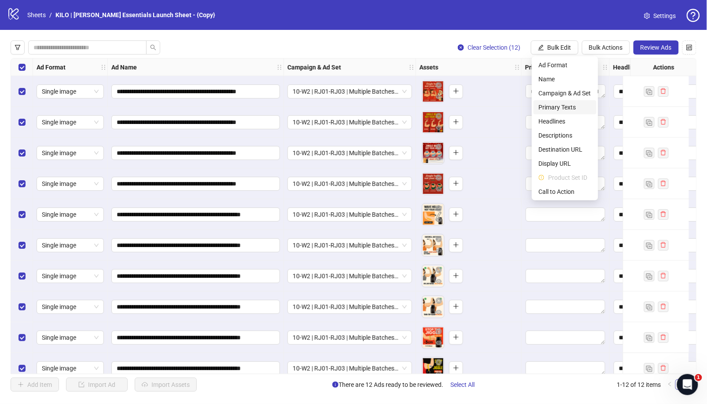
click at [579, 108] on span "Primary Texts" at bounding box center [565, 108] width 52 height 10
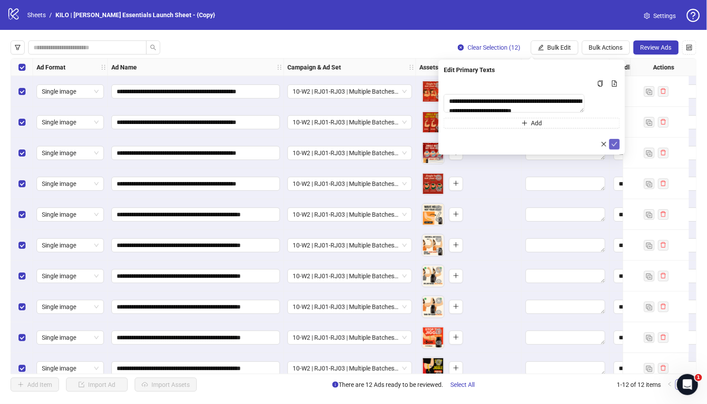
click at [613, 147] on icon "check" at bounding box center [614, 144] width 6 height 6
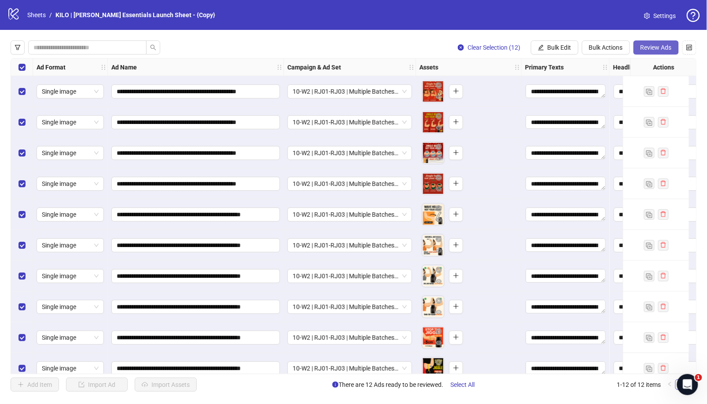
click at [654, 49] on span "Review Ads" at bounding box center [655, 47] width 31 height 7
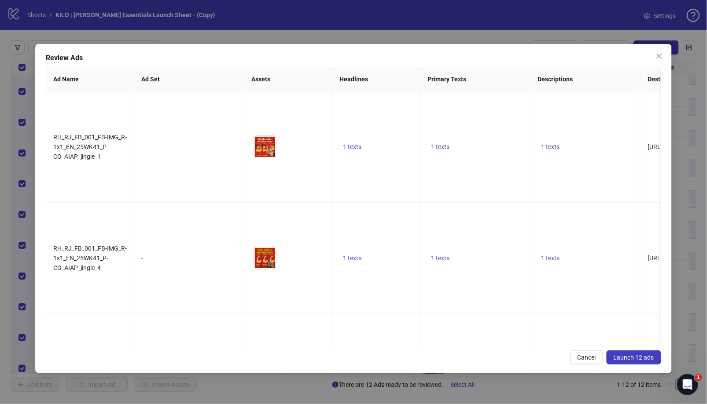
click at [633, 351] on button "Launch 12 ads" at bounding box center [633, 358] width 55 height 14
